Goal: Navigation & Orientation: Find specific page/section

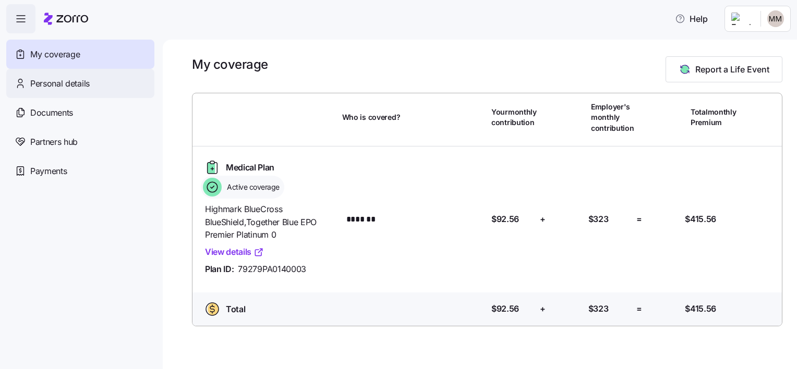
click at [95, 82] on div "Personal details" at bounding box center [80, 83] width 148 height 29
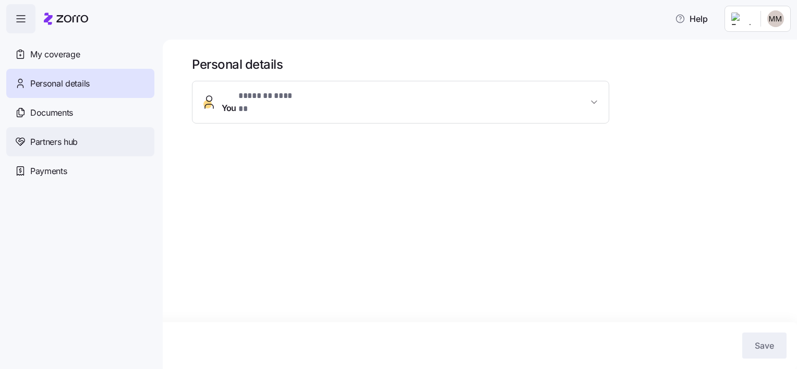
click at [85, 142] on div "Partners hub" at bounding box center [80, 141] width 148 height 29
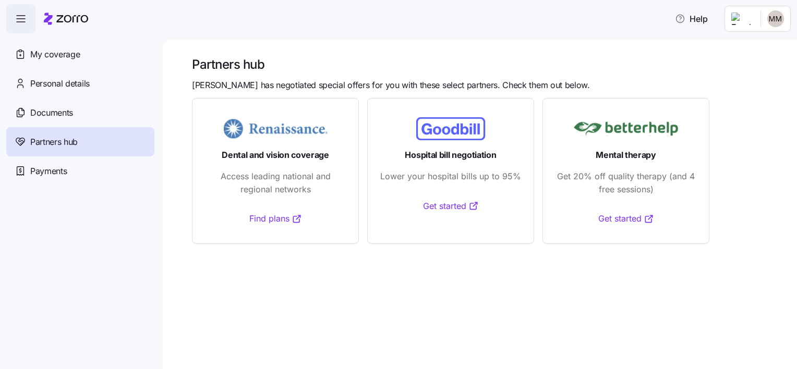
click at [81, 117] on div "Documents" at bounding box center [80, 112] width 148 height 29
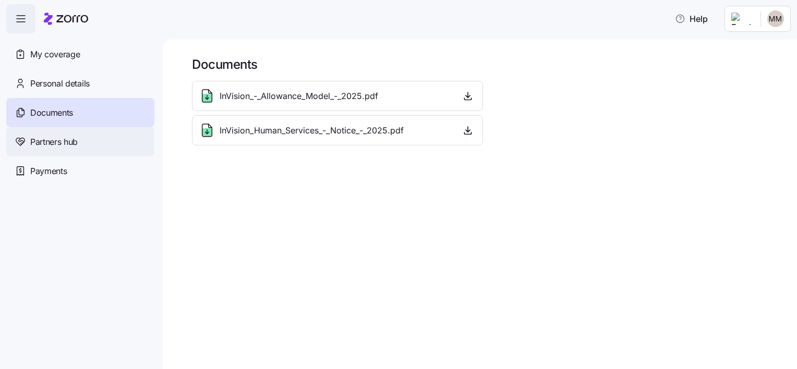
click at [91, 134] on div "Partners hub" at bounding box center [80, 141] width 148 height 29
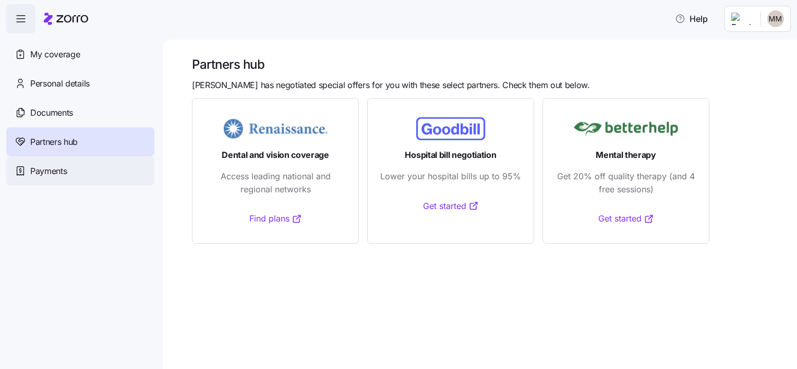
click at [48, 171] on span "Payments" at bounding box center [48, 171] width 37 height 13
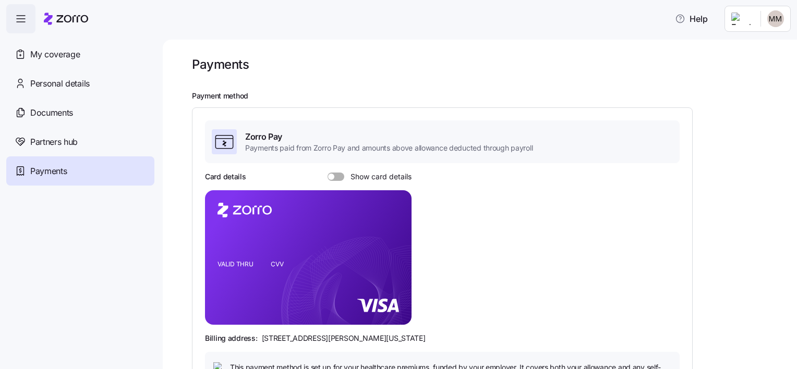
click at [502, 90] on div at bounding box center [487, 82] width 591 height 19
click at [94, 54] on div "My coverage" at bounding box center [80, 54] width 148 height 29
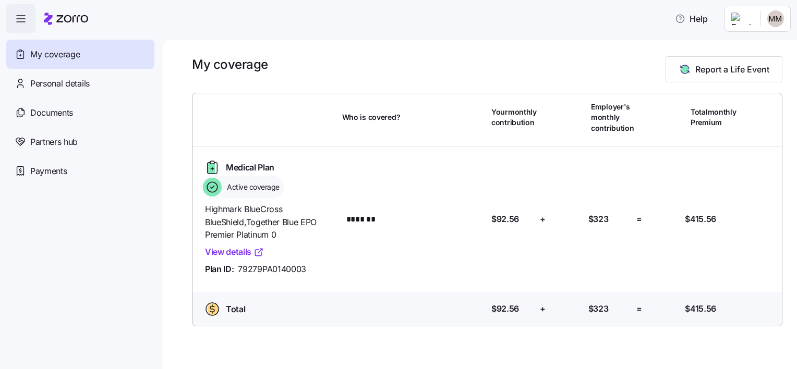
click at [426, 211] on div "Who is covered? *******" at bounding box center [415, 219] width 146 height 22
click at [244, 249] on link "View details" at bounding box center [234, 252] width 59 height 13
